Goal: Check status: Check status

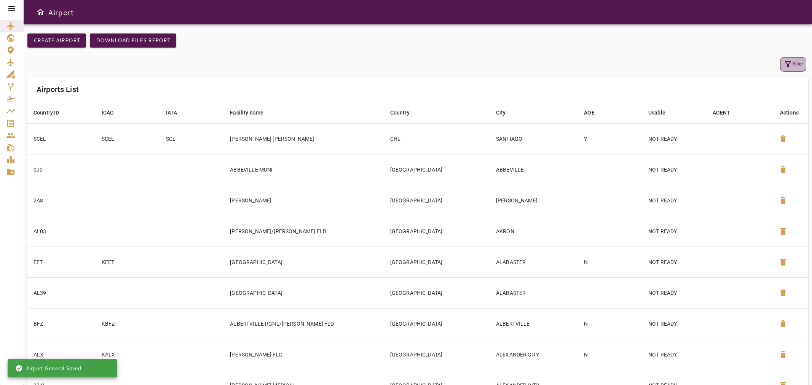
click at [797, 59] on button "Filter" at bounding box center [793, 64] width 26 height 14
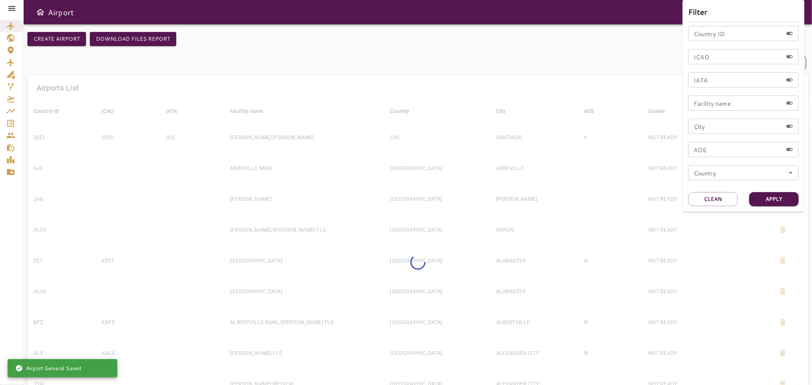
click at [16, 4] on div at bounding box center [406, 192] width 812 height 385
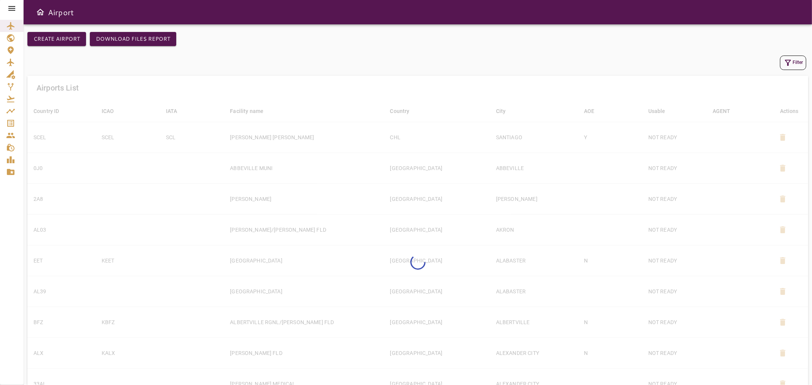
click at [12, 5] on icon at bounding box center [11, 8] width 9 height 9
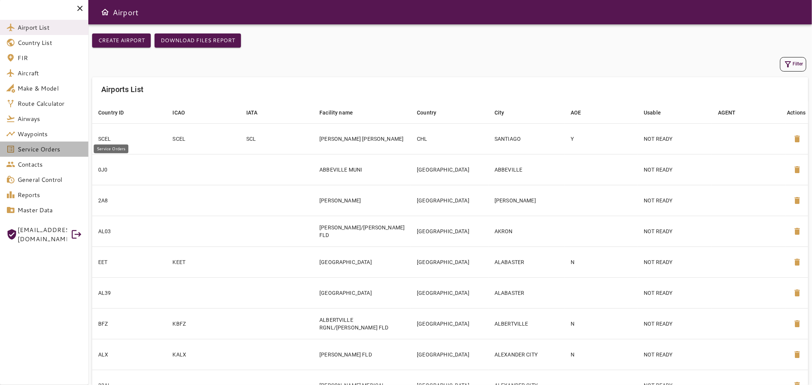
click at [55, 143] on link "Service Orders" at bounding box center [44, 149] width 88 height 15
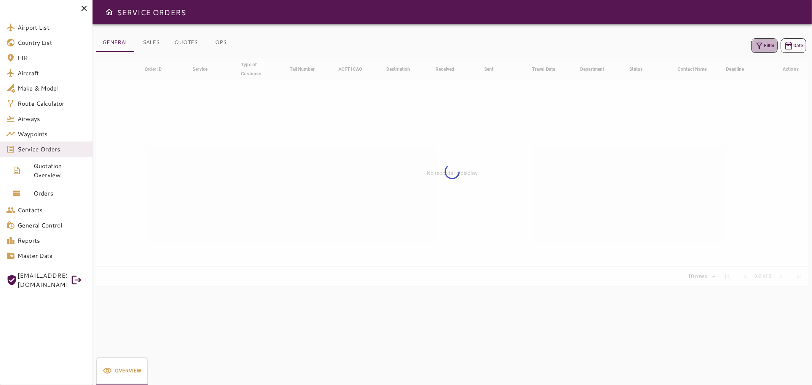
click at [762, 43] on icon "button" at bounding box center [758, 45] width 9 height 9
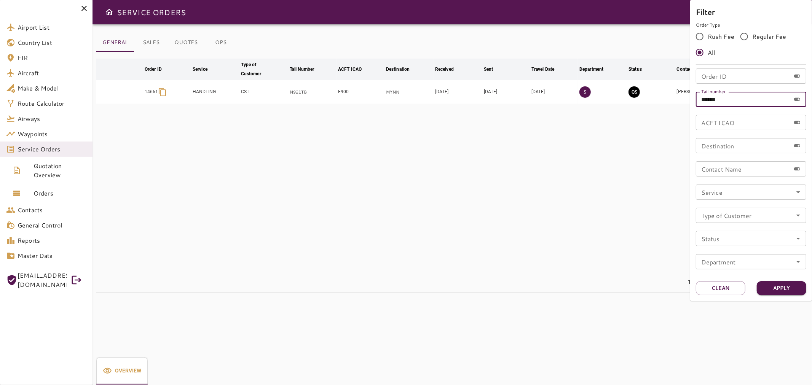
drag, startPoint x: 735, startPoint y: 95, endPoint x: 696, endPoint y: 100, distance: 39.2
click at [696, 100] on input "******" at bounding box center [742, 99] width 94 height 15
type input "******"
click at [786, 290] on button "Apply" at bounding box center [780, 288] width 49 height 14
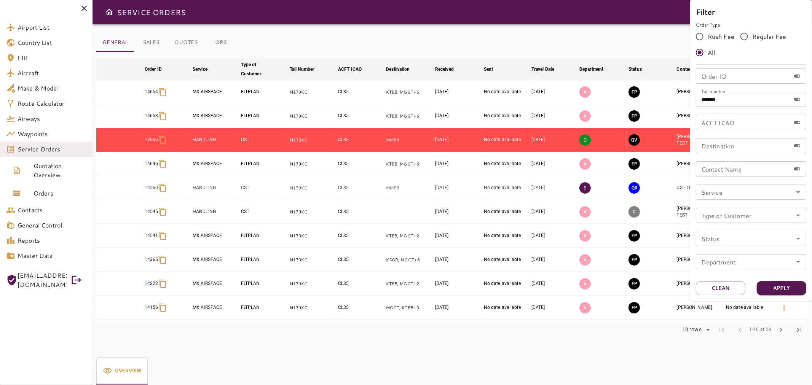
click at [349, 46] on div at bounding box center [406, 192] width 812 height 385
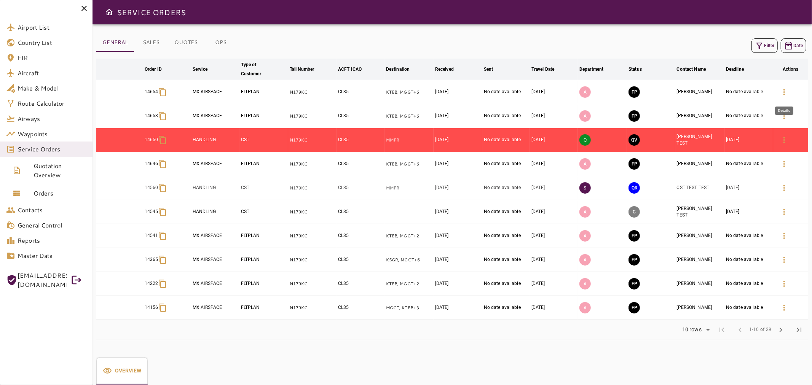
click at [778, 91] on button "button" at bounding box center [784, 92] width 18 height 18
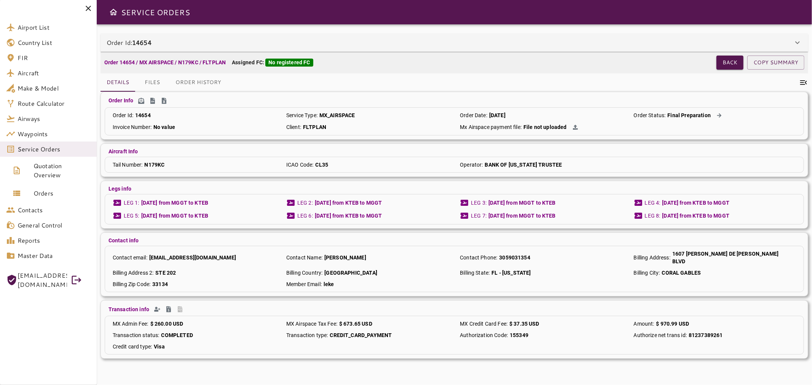
click at [89, 4] on icon at bounding box center [88, 8] width 9 height 9
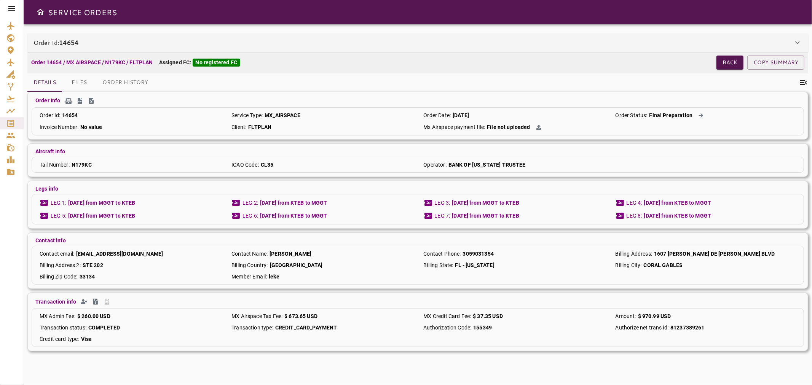
click at [80, 84] on button "Files" at bounding box center [79, 82] width 34 height 18
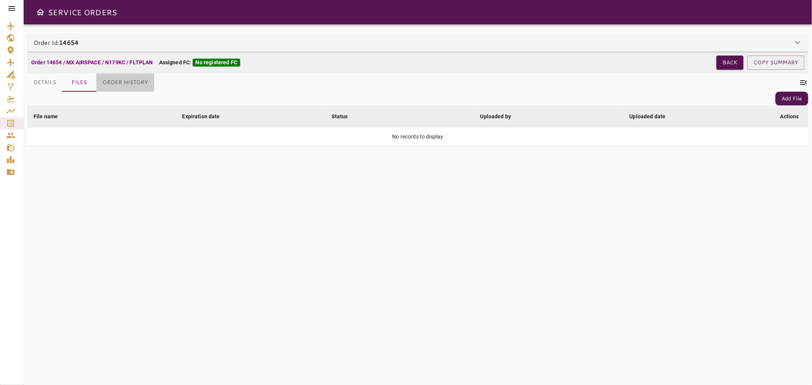
click at [119, 81] on button "Order History" at bounding box center [125, 82] width 58 height 18
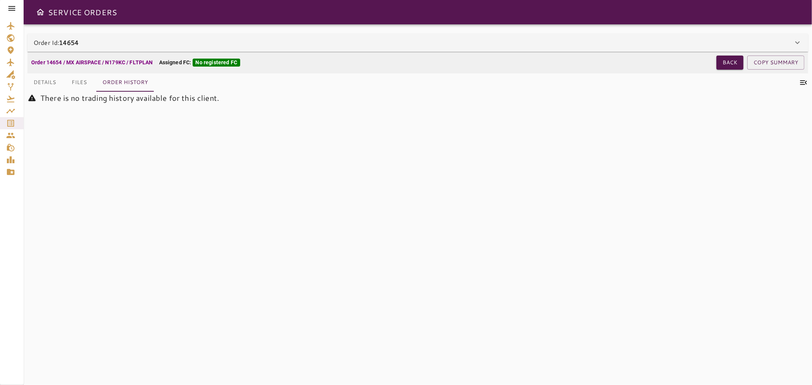
click at [50, 82] on button "Details" at bounding box center [44, 82] width 35 height 18
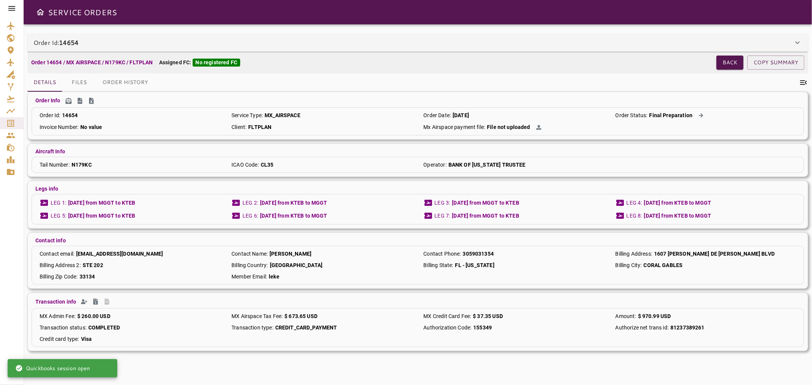
click at [199, 92] on div "Order Info Order Id : 14654 Service Type : MX_AIRSPACE Order Date : [DATE] Orde…" at bounding box center [417, 116] width 780 height 48
